Goal: Find specific page/section

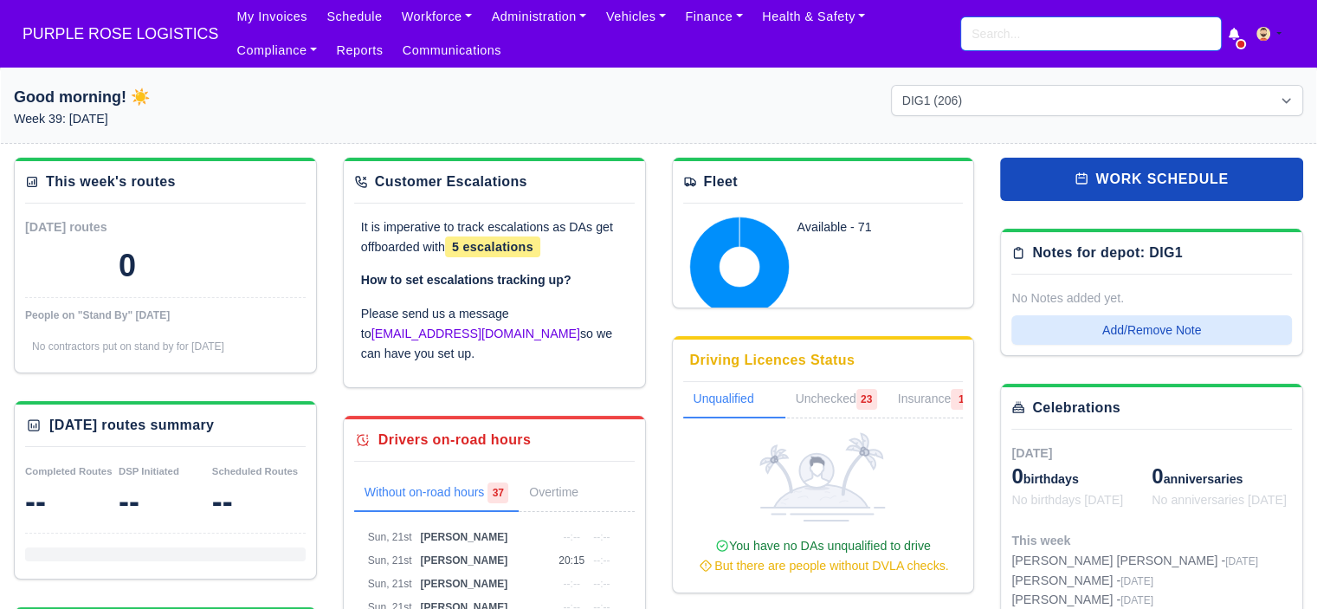
click at [1105, 32] on input "search" at bounding box center [1091, 33] width 260 height 33
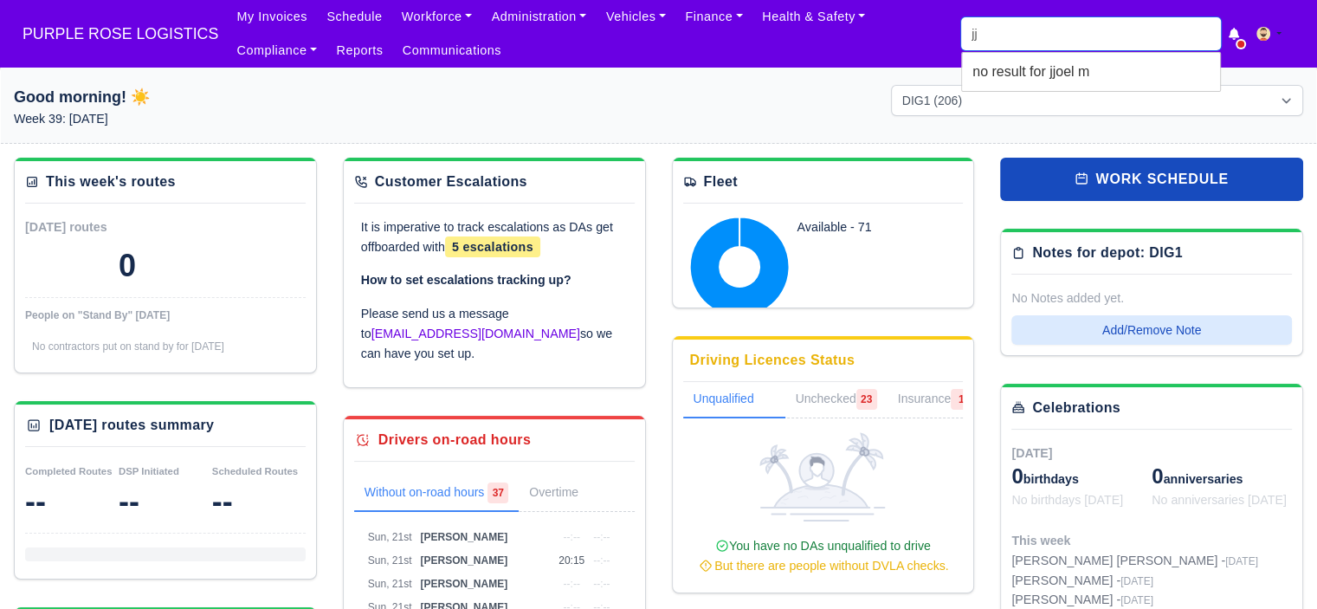
type input "j"
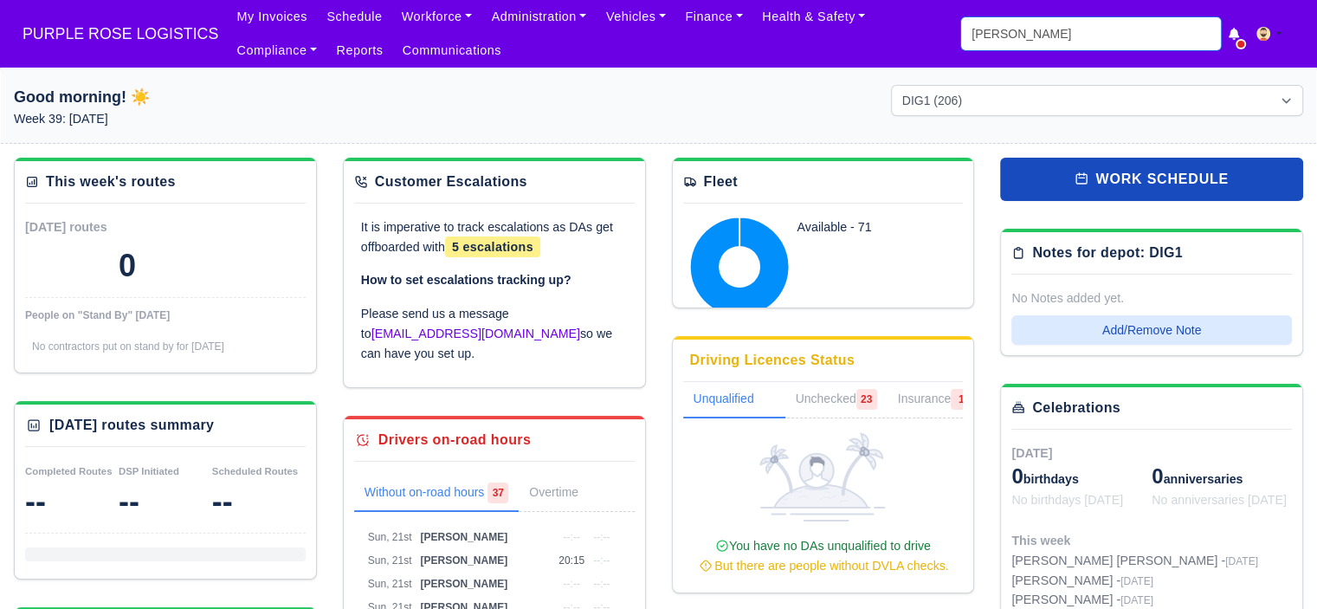
type input "[PERSON_NAME]"
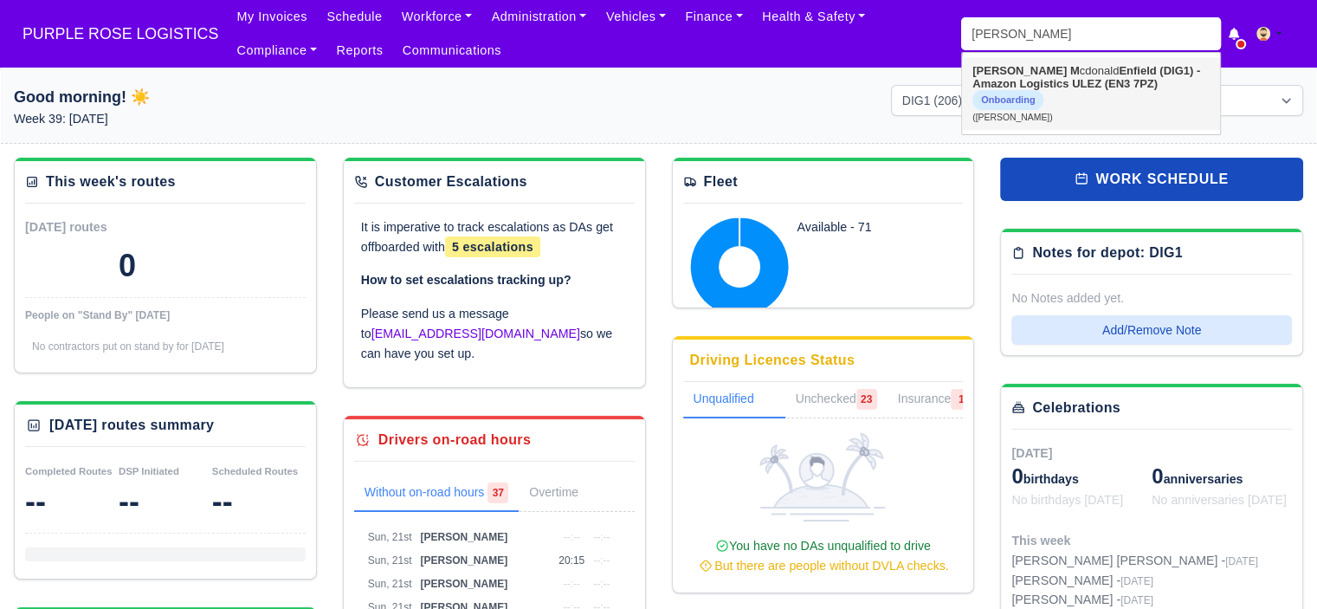
click at [1077, 67] on strong "Enfield (DIG1) - Amazon Logistics ULEZ (EN3 7PZ)" at bounding box center [1087, 77] width 228 height 26
type input "[PERSON_NAME]"
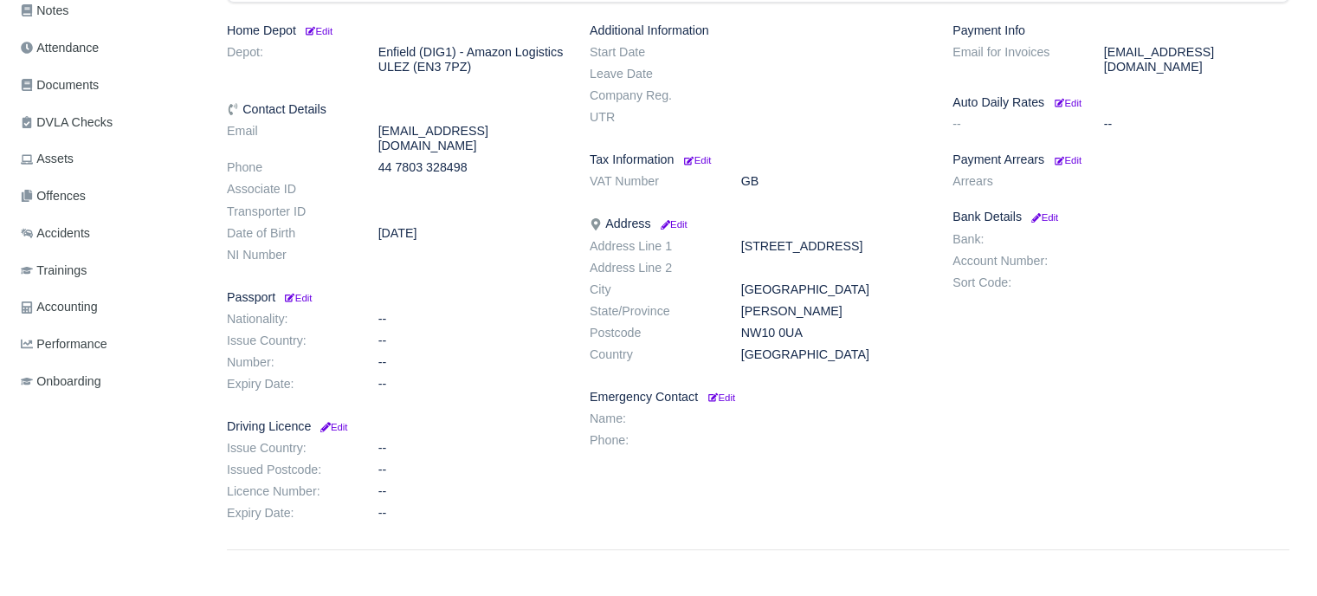
scroll to position [433, 0]
